Goal: Check status: Check status

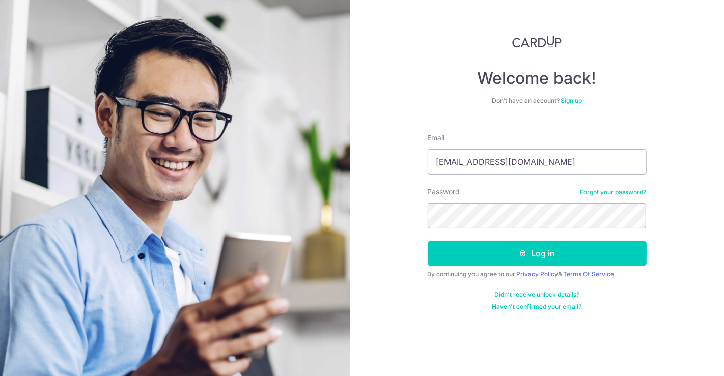
click at [528, 251] on button "Log in" at bounding box center [536, 253] width 219 height 25
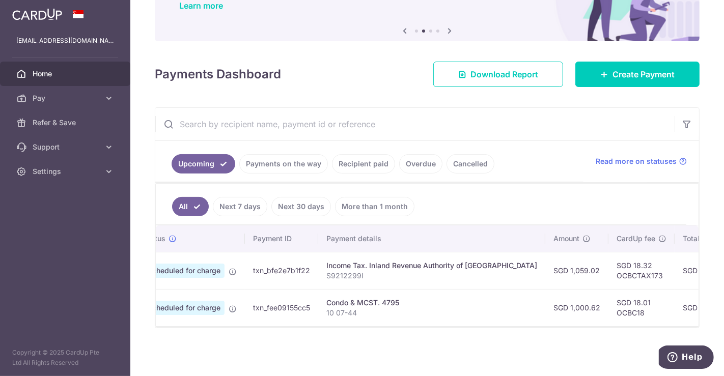
scroll to position [0, 33]
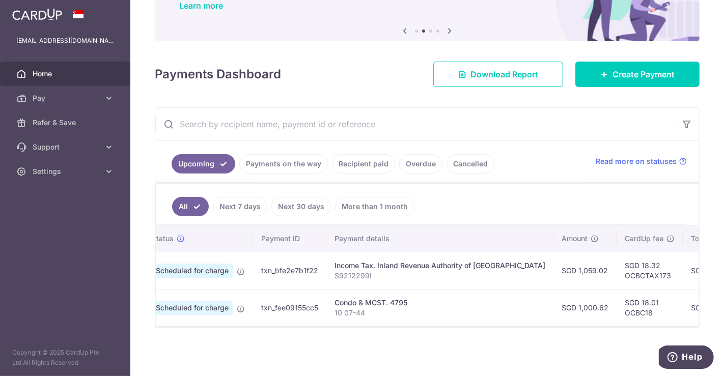
click at [341, 158] on link "Recipient paid" at bounding box center [363, 163] width 63 height 19
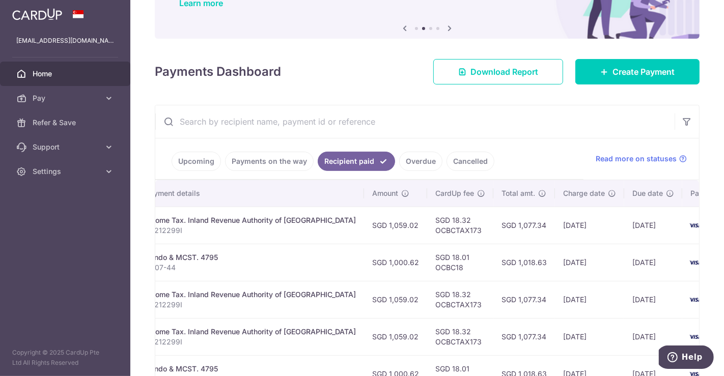
scroll to position [0, 0]
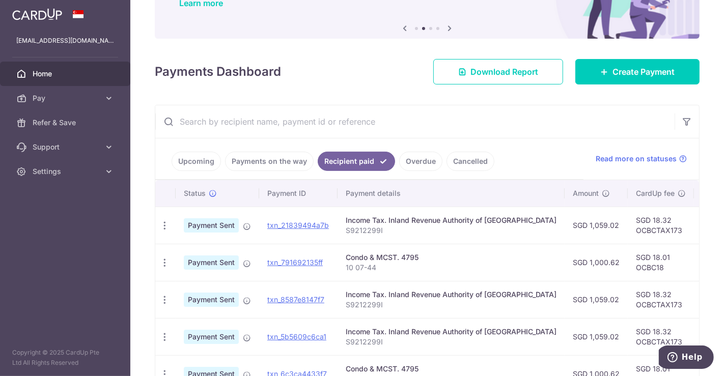
click at [199, 165] on link "Upcoming" at bounding box center [195, 161] width 49 height 19
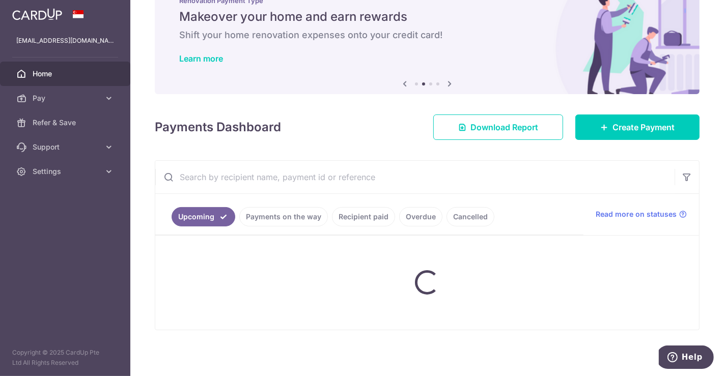
scroll to position [92, 0]
